Goal: Task Accomplishment & Management: Manage account settings

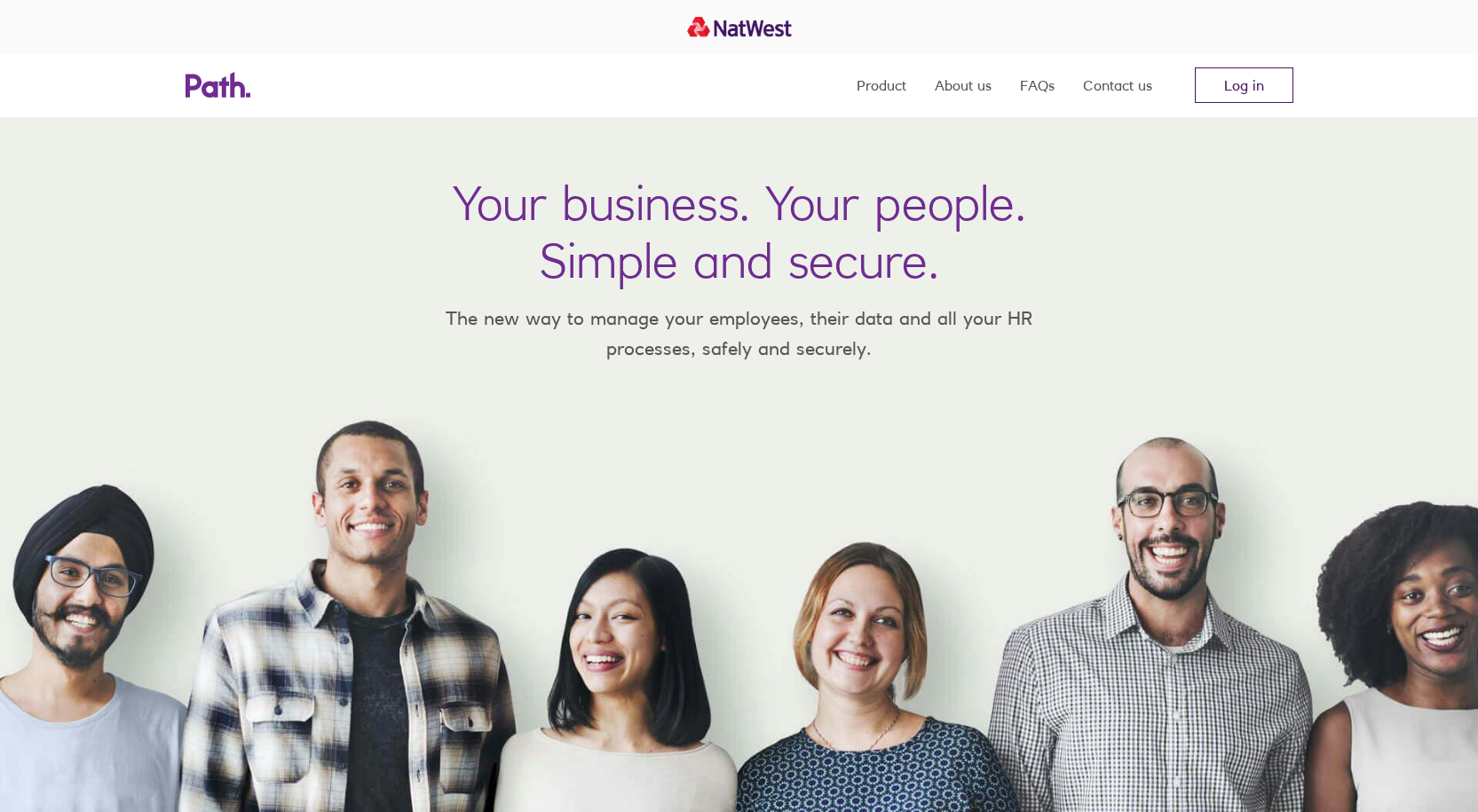
click at [1242, 94] on link "Log in" at bounding box center [1244, 85] width 98 height 35
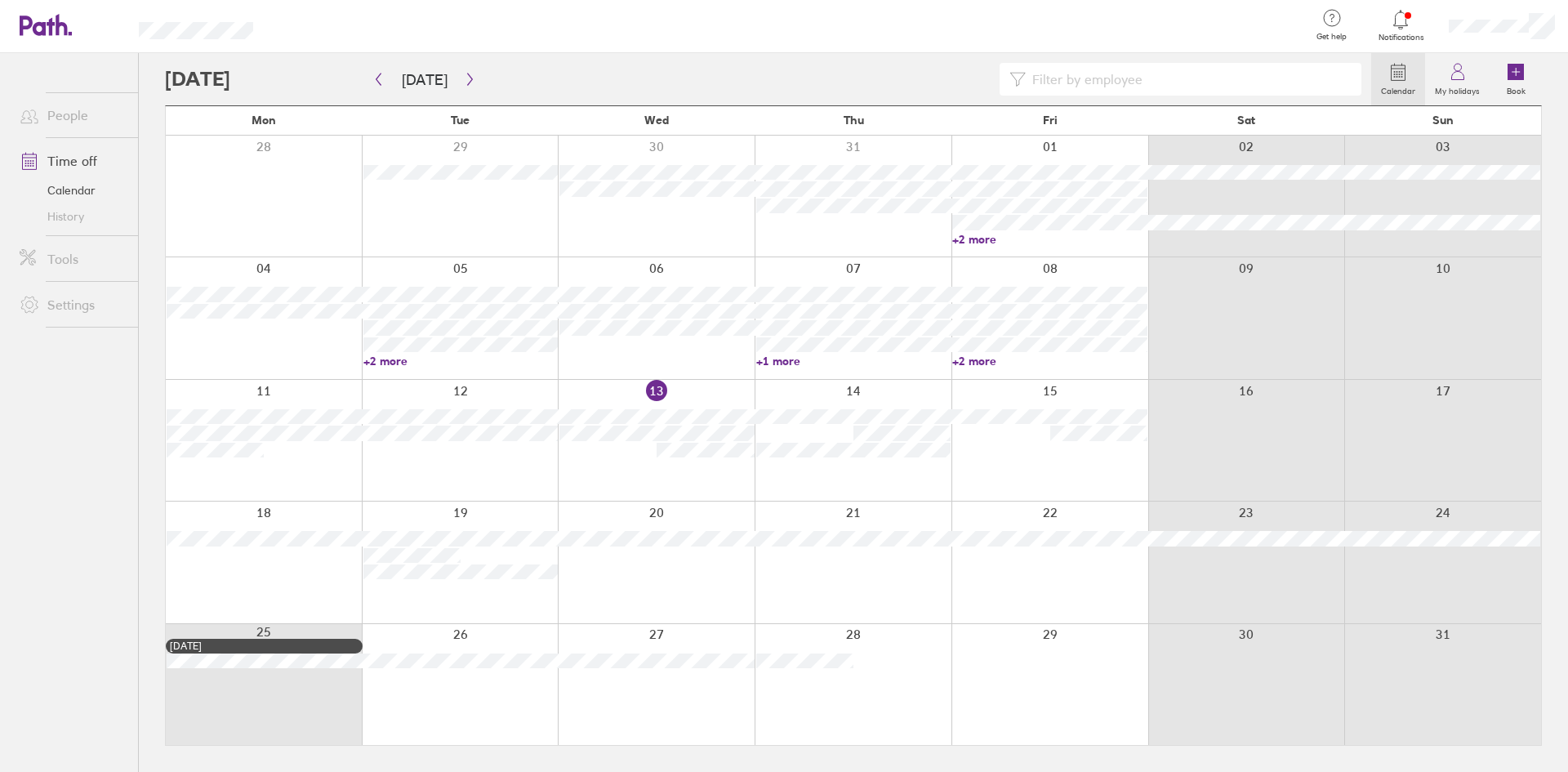
click at [627, 469] on div at bounding box center [656, 440] width 197 height 121
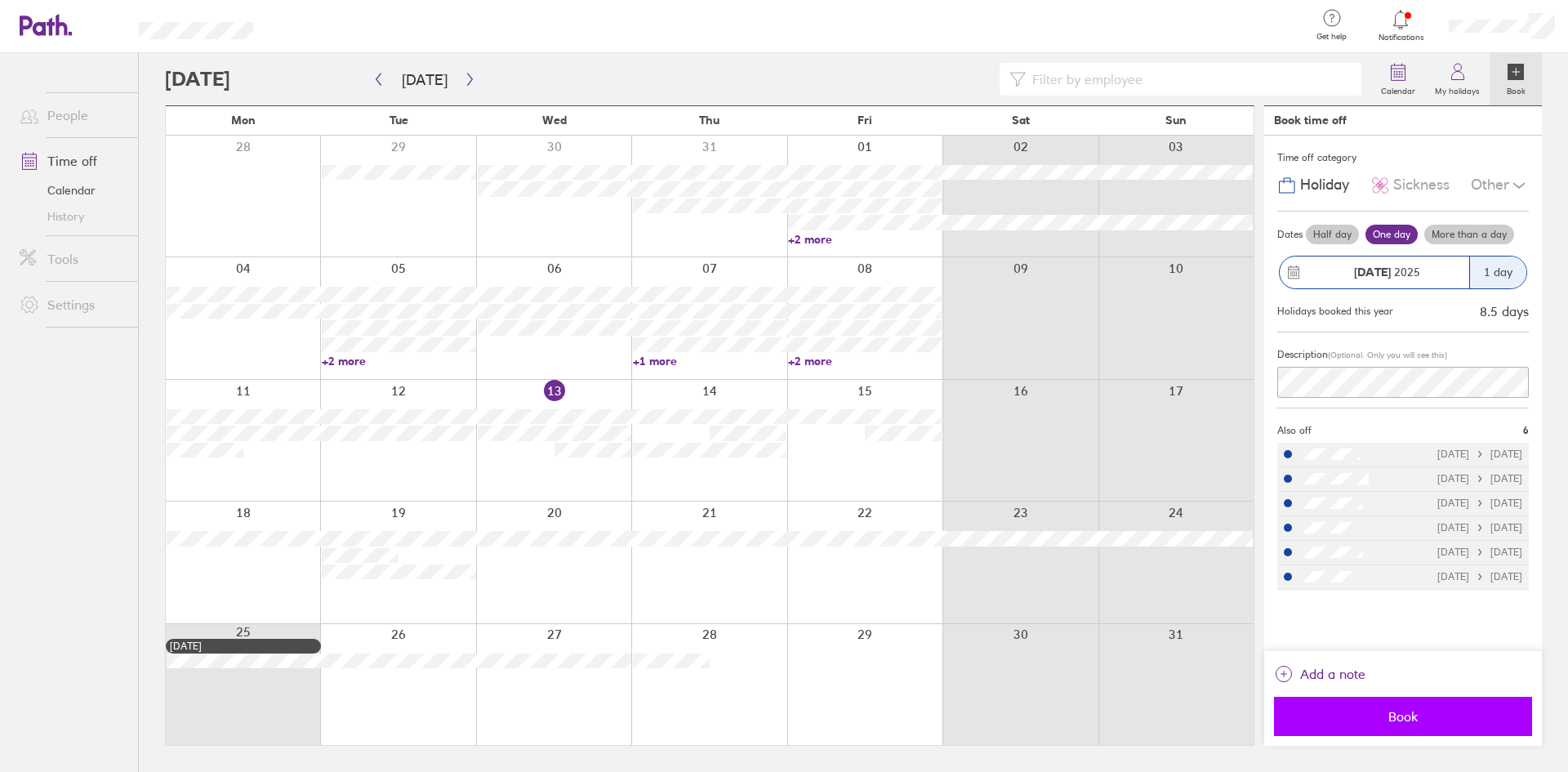
click at [1430, 717] on span "Book" at bounding box center [1403, 716] width 235 height 15
